Goal: Information Seeking & Learning: Find specific fact

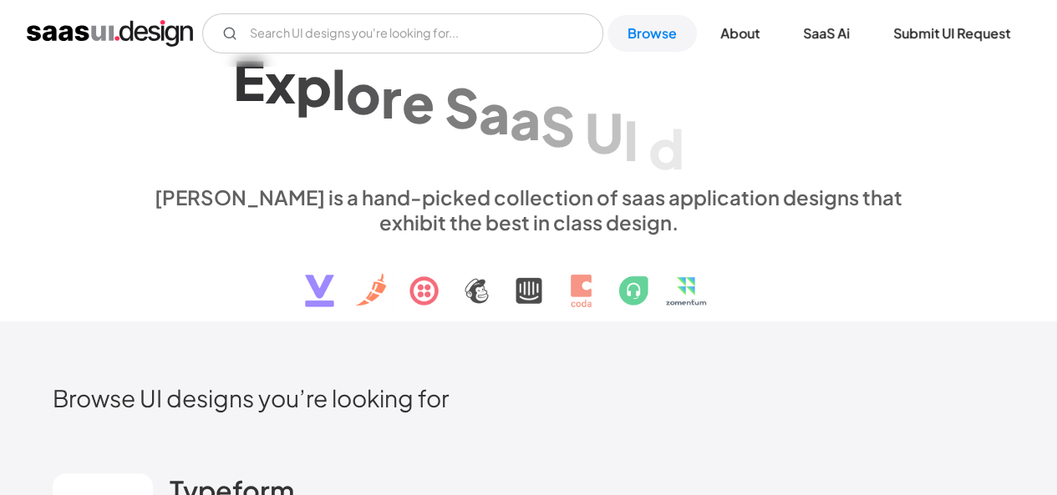
scroll to position [48, 0]
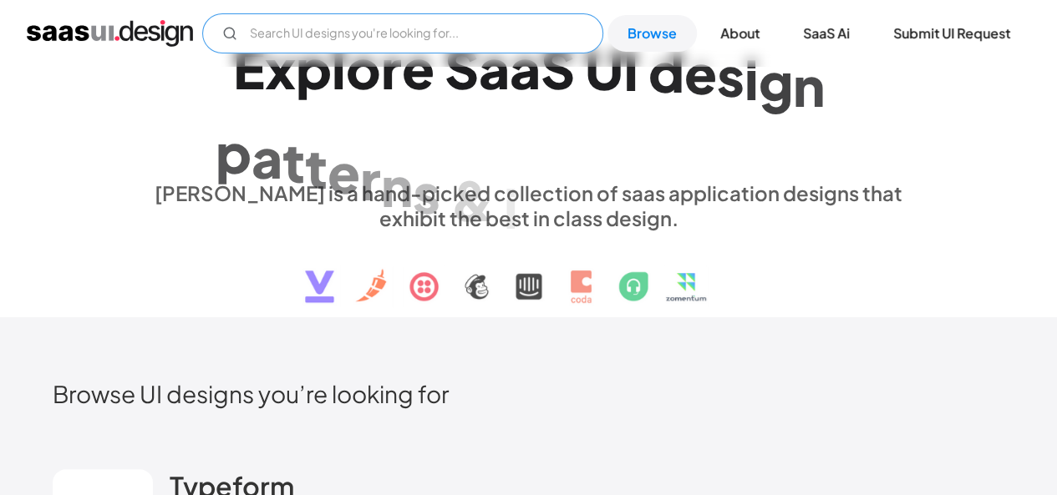
click at [346, 33] on input "text" at bounding box center [402, 33] width 401 height 40
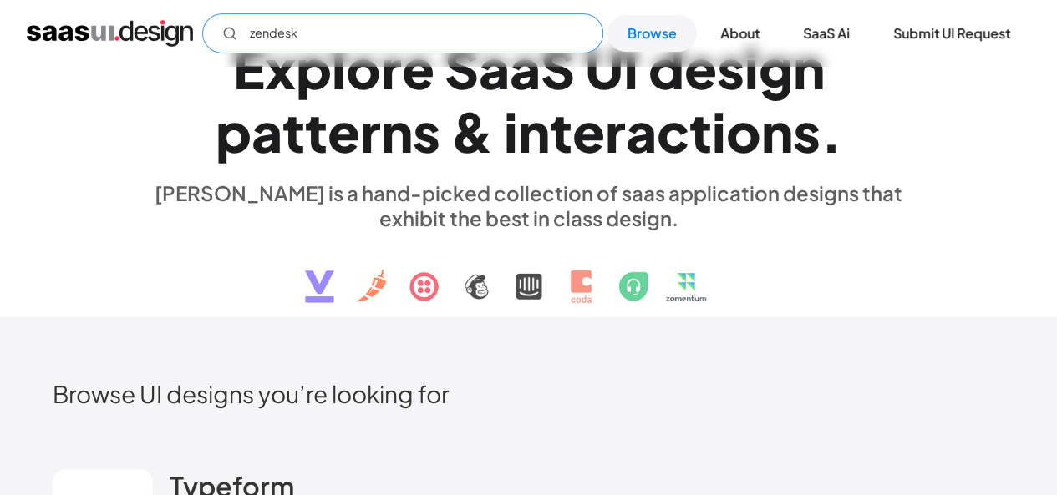
type input "zendesk"
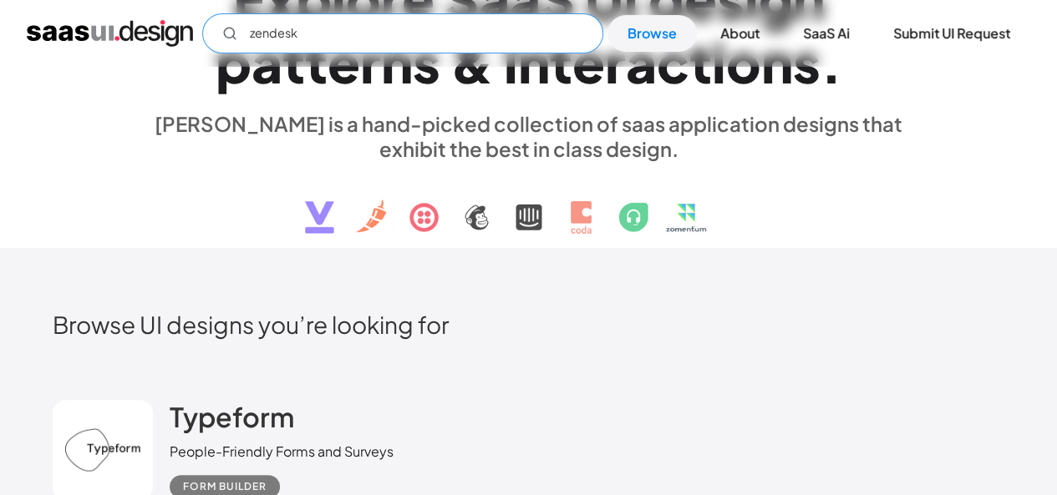
scroll to position [373, 0]
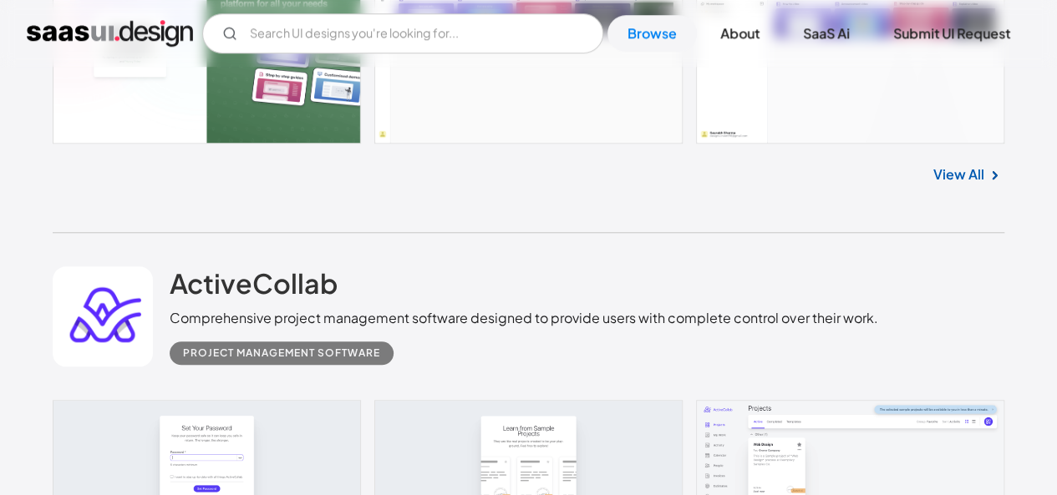
scroll to position [585, 0]
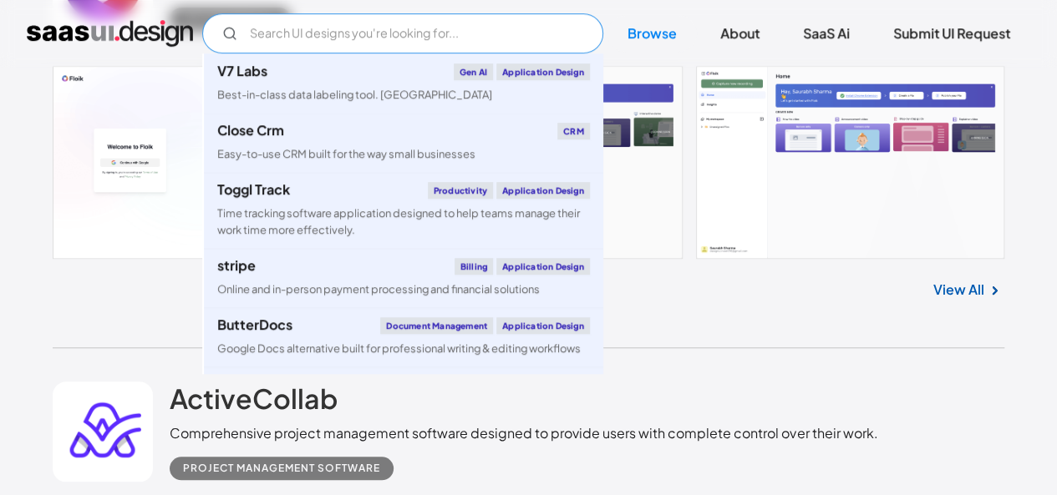
click at [342, 26] on input "Email Form" at bounding box center [402, 33] width 401 height 40
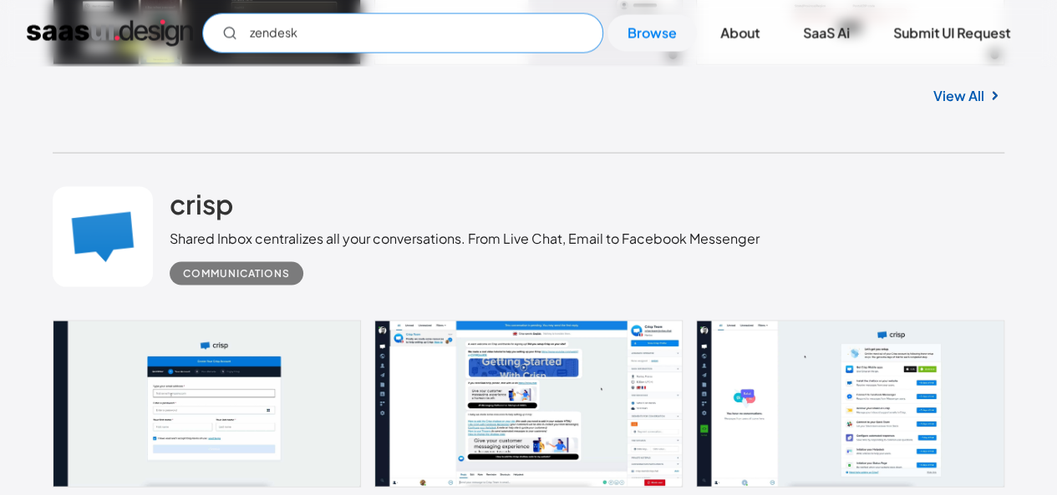
scroll to position [1921, 0]
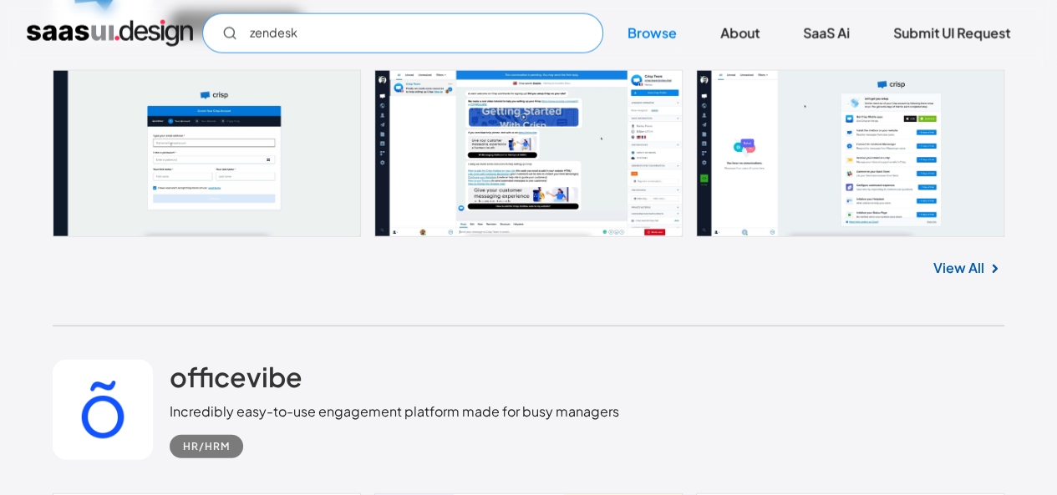
type input "zendesk"
